Goal: Transaction & Acquisition: Book appointment/travel/reservation

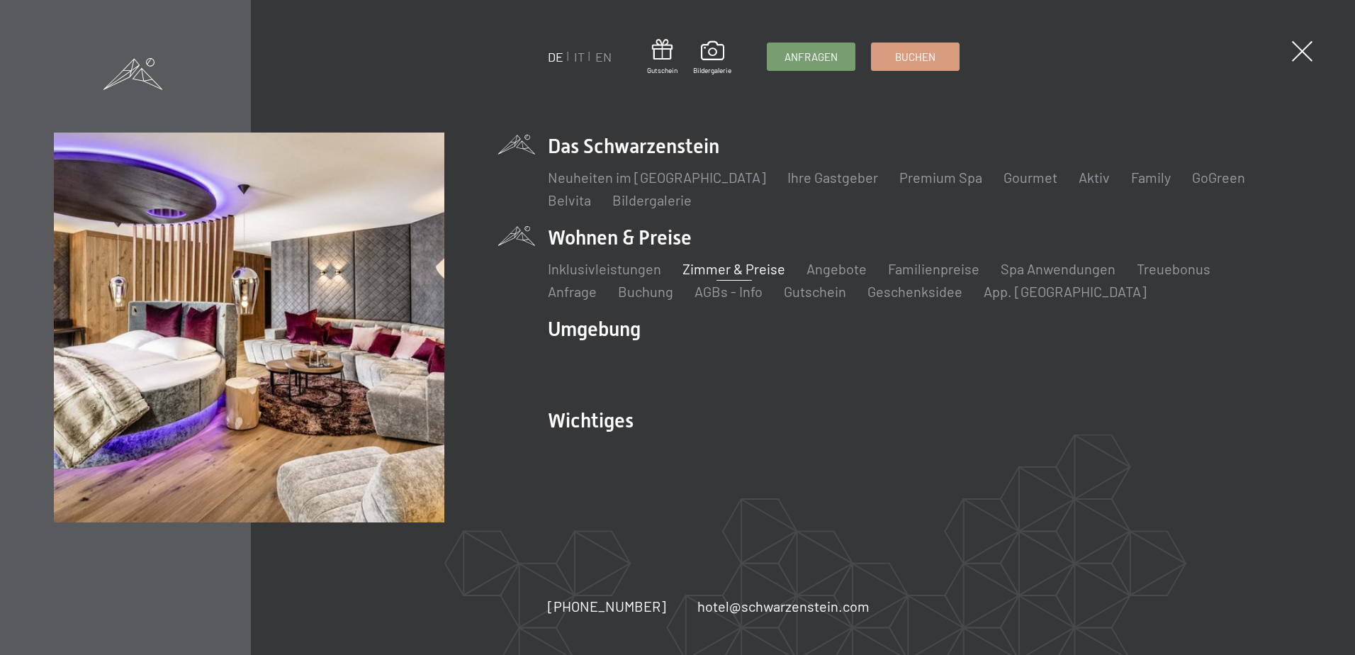
click at [710, 271] on link "Zimmer & Preise" at bounding box center [733, 268] width 103 height 17
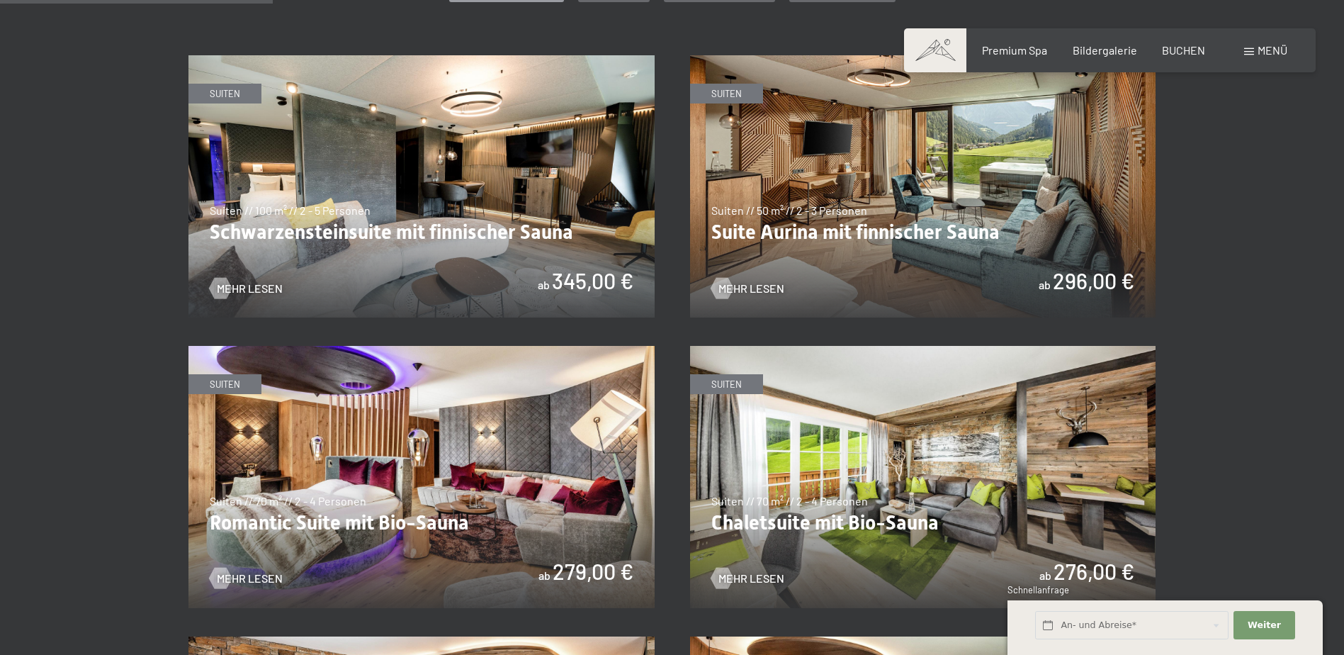
scroll to position [850, 0]
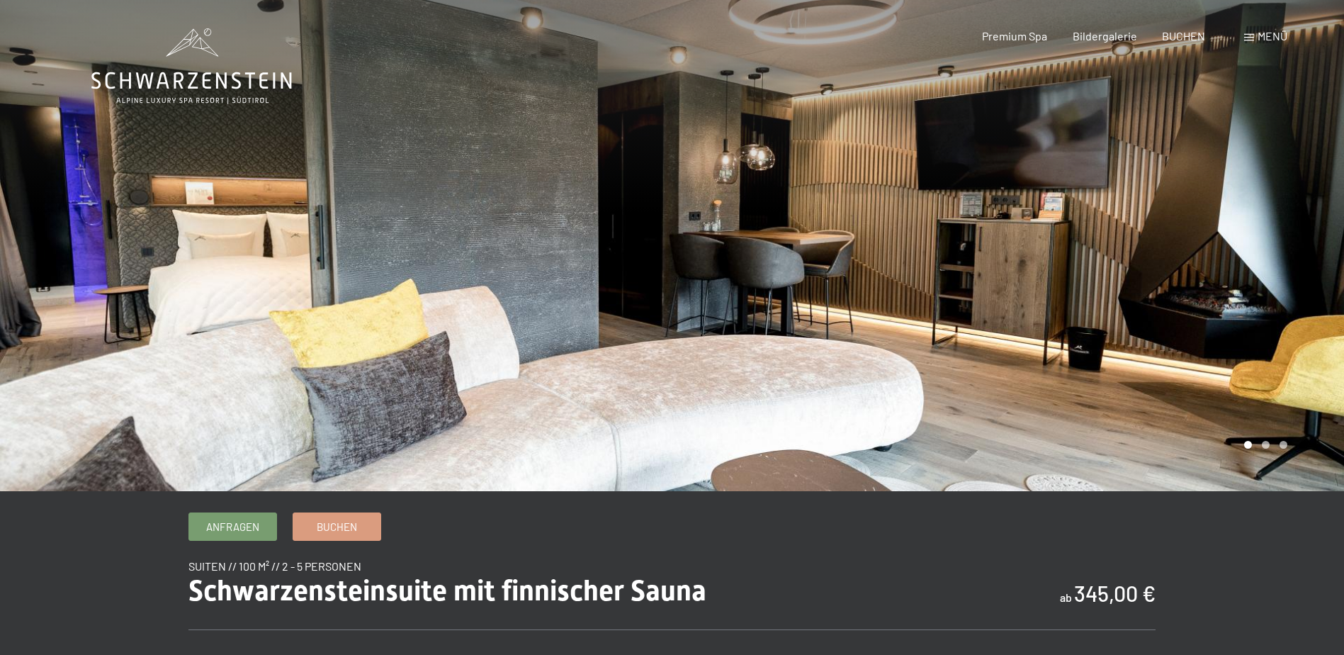
click at [1314, 311] on div at bounding box center [1008, 245] width 672 height 491
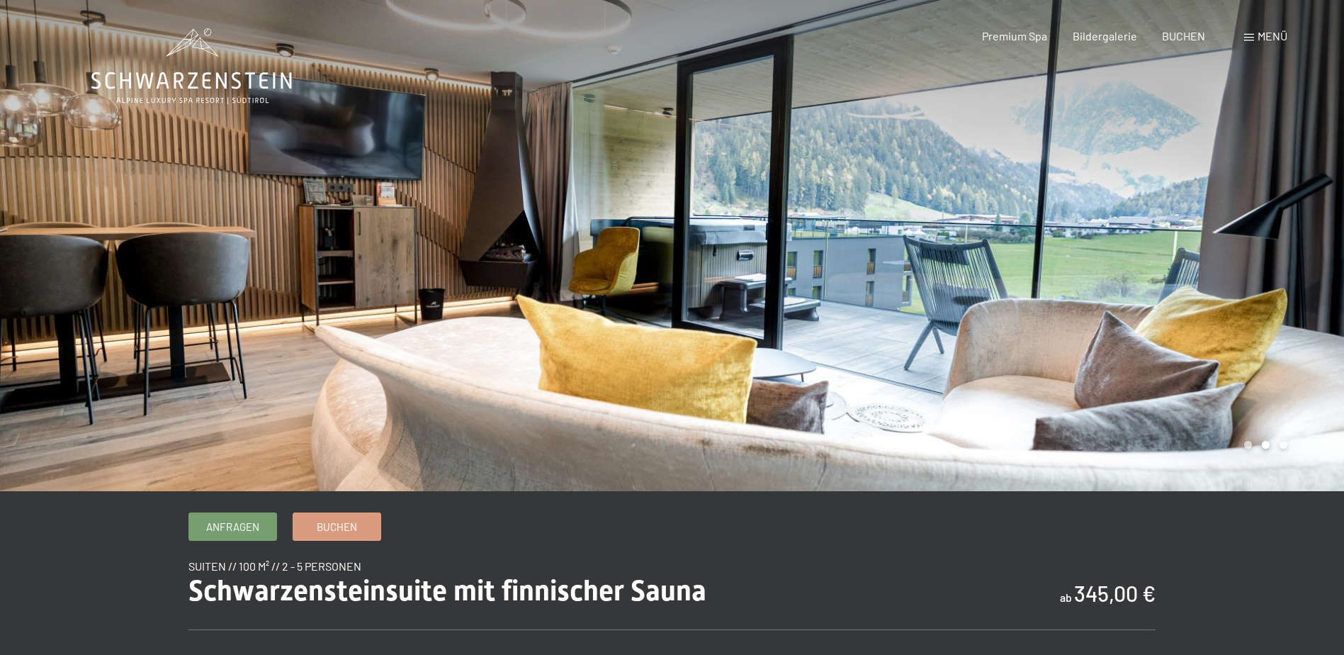
click at [1314, 311] on div at bounding box center [1008, 245] width 672 height 491
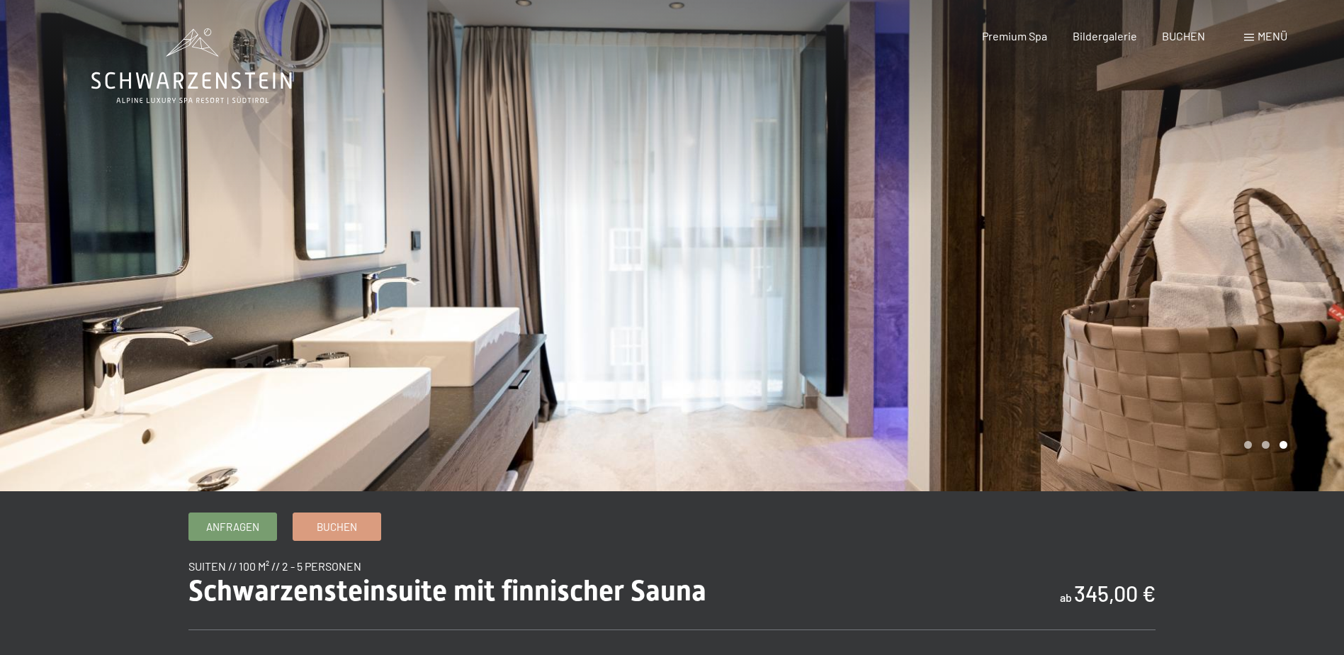
click at [1314, 311] on div at bounding box center [1008, 245] width 672 height 491
